Goal: Task Accomplishment & Management: Use online tool/utility

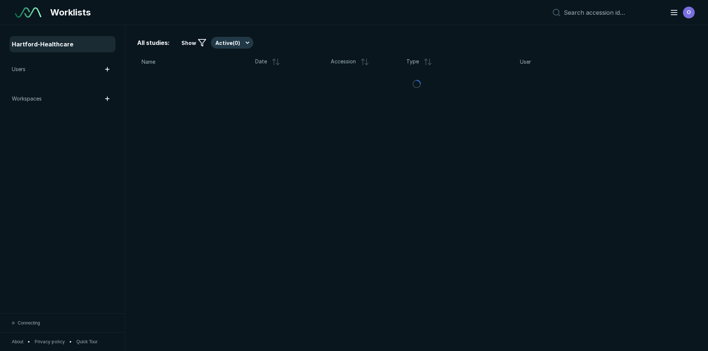
scroll to position [2399, 4131]
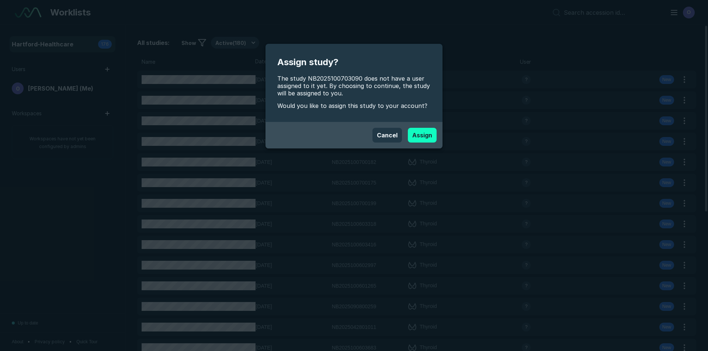
click at [418, 133] on button "Assign" at bounding box center [422, 135] width 29 height 15
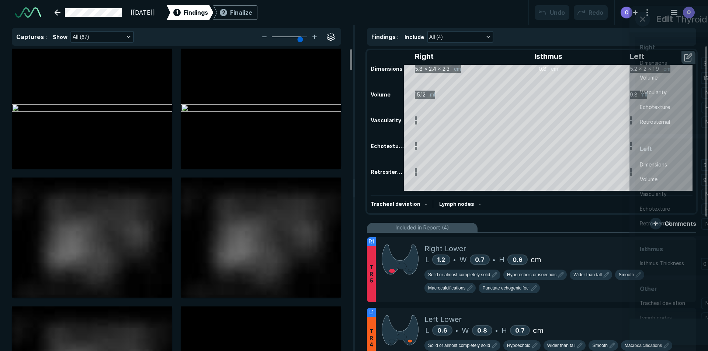
scroll to position [2399, 4131]
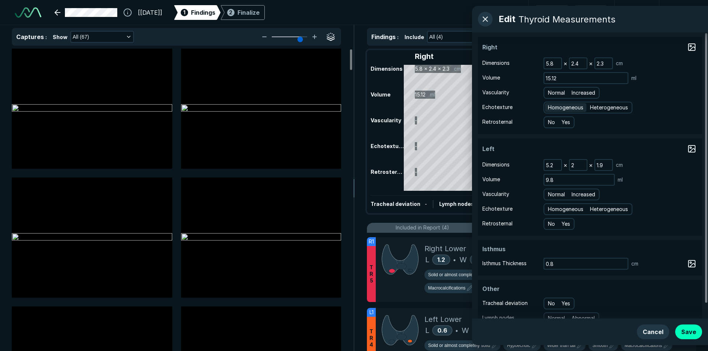
click at [561, 95] on span "Normal" at bounding box center [556, 93] width 17 height 8
click at [551, 94] on input "Normal" at bounding box center [549, 92] width 5 height 5
radio input "true"
click at [596, 104] on span "Heterogeneous" at bounding box center [609, 108] width 38 height 8
click at [593, 104] on input "Heterogeneous" at bounding box center [591, 106] width 5 height 5
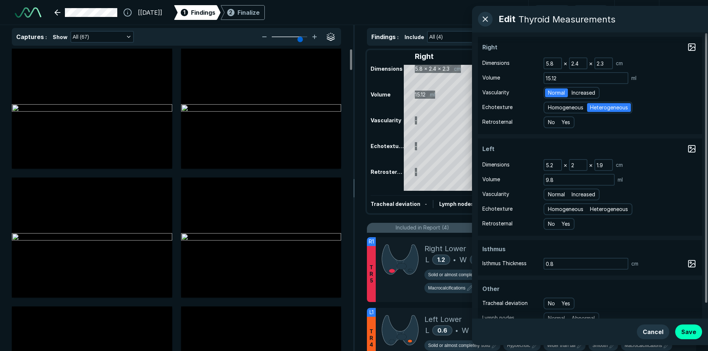
radio input "true"
click at [561, 195] on span "Normal" at bounding box center [556, 195] width 17 height 8
click at [551, 195] on input "Normal" at bounding box center [549, 193] width 5 height 5
radio input "true"
click at [614, 211] on span "Heterogeneous" at bounding box center [609, 209] width 38 height 8
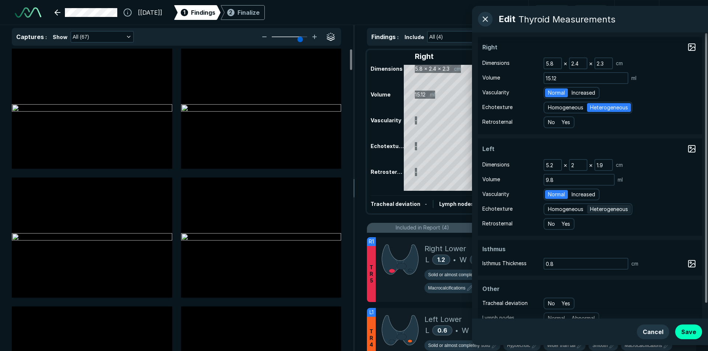
click at [593, 211] on input "Heterogeneous" at bounding box center [591, 208] width 5 height 5
radio input "true"
click at [686, 330] on button "Save" at bounding box center [688, 332] width 27 height 15
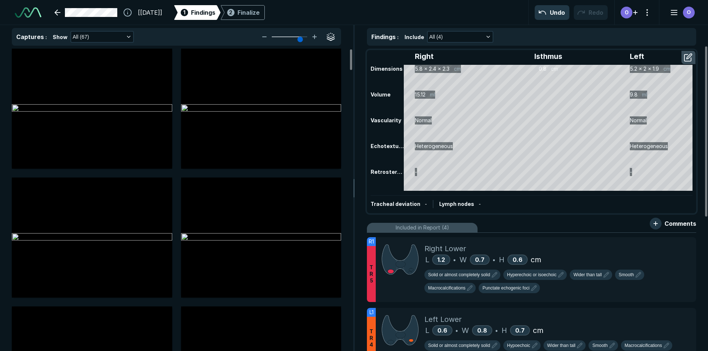
click at [614, 209] on div "Tracheal deviation - Lymph nodes -" at bounding box center [531, 203] width 322 height 17
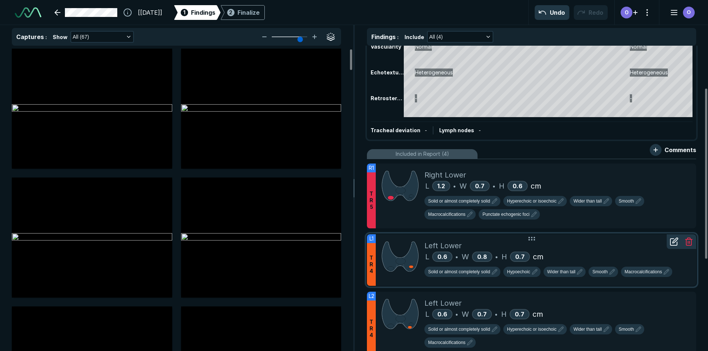
scroll to position [111, 0]
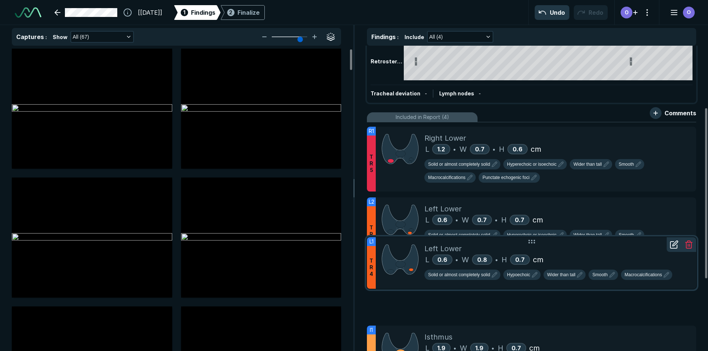
drag, startPoint x: 575, startPoint y: 217, endPoint x: 577, endPoint y: 278, distance: 60.8
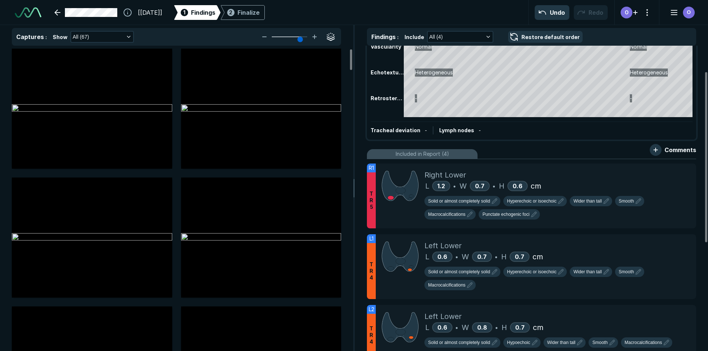
scroll to position [0, 0]
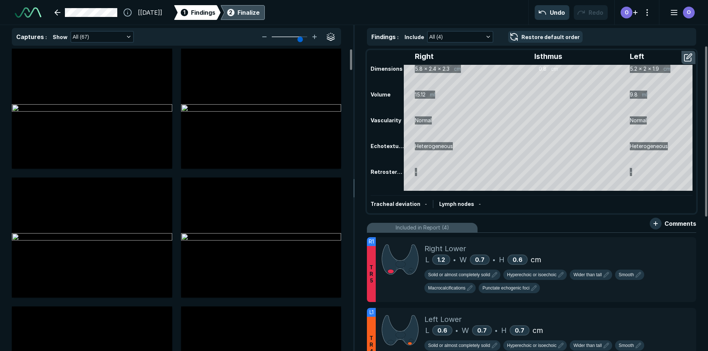
click at [259, 15] on div "Finalize" at bounding box center [248, 12] width 22 height 9
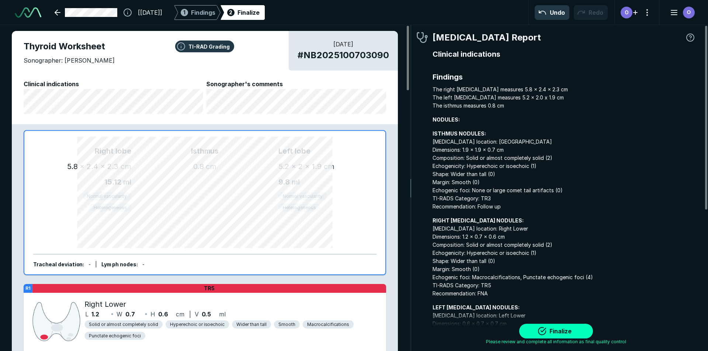
scroll to position [2373, 2194]
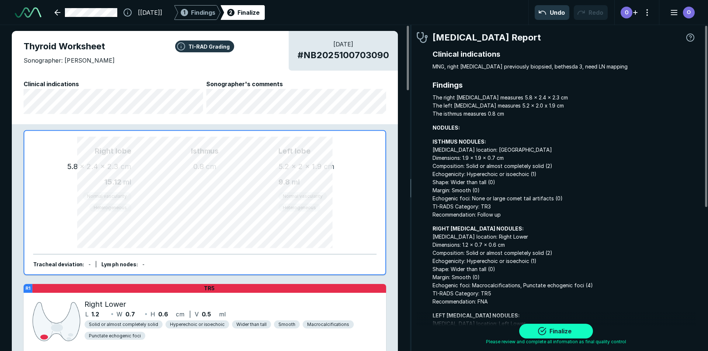
click at [591, 332] on button "Finalize" at bounding box center [556, 331] width 74 height 15
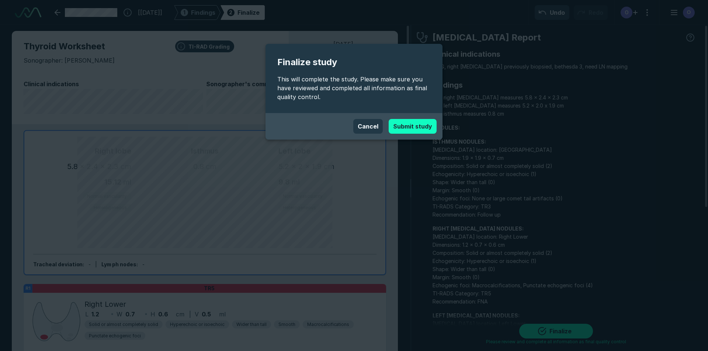
click at [411, 126] on button "Submit study" at bounding box center [412, 126] width 48 height 15
type textarea "x"
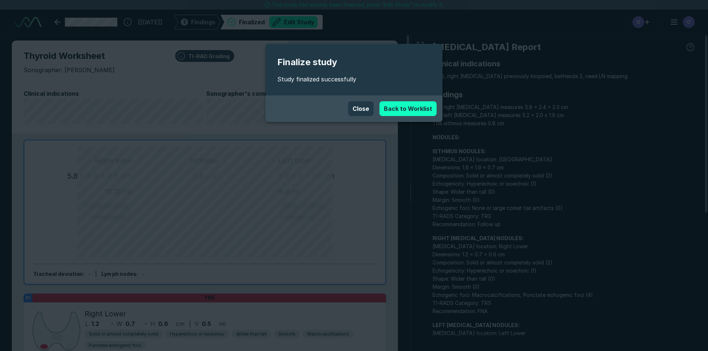
click at [403, 109] on link "Back to Worklist" at bounding box center [407, 108] width 57 height 15
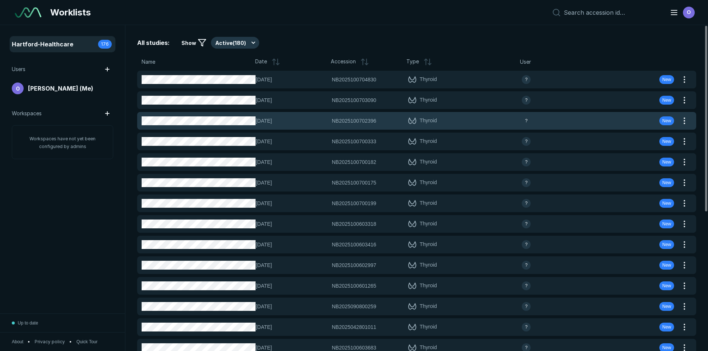
scroll to position [2281, 3450]
